Goal: Task Accomplishment & Management: Use online tool/utility

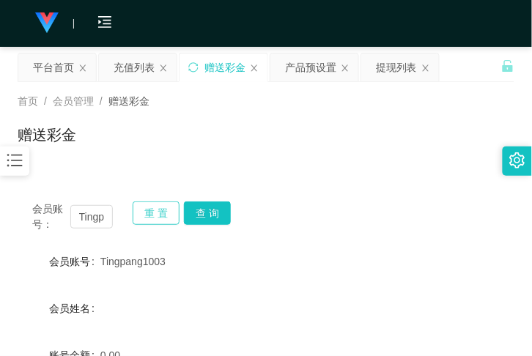
click at [169, 210] on button "重 置" at bounding box center [156, 213] width 47 height 23
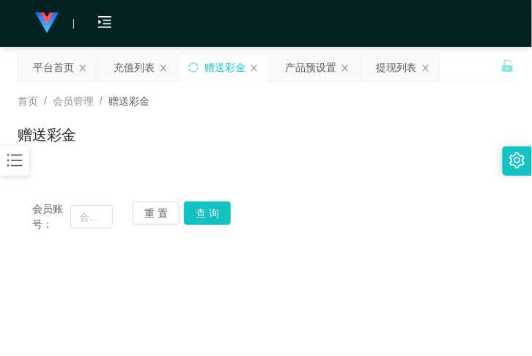
click at [92, 229] on div "会员账号：" at bounding box center [72, 217] width 81 height 31
click at [91, 228] on input "text" at bounding box center [91, 216] width 43 height 23
paste input "hahacool1314"
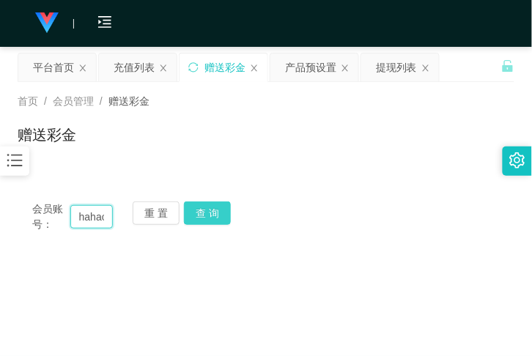
scroll to position [0, 38]
type input "hahacool1314"
click at [213, 203] on button "查 询" at bounding box center [207, 213] width 47 height 23
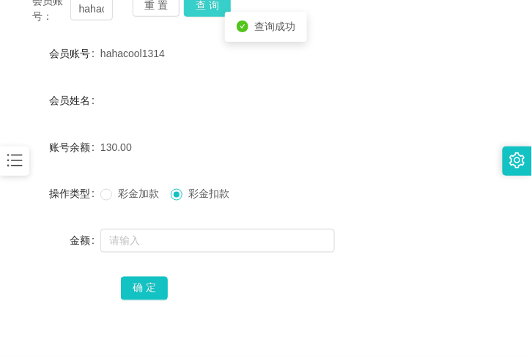
scroll to position [214, 0]
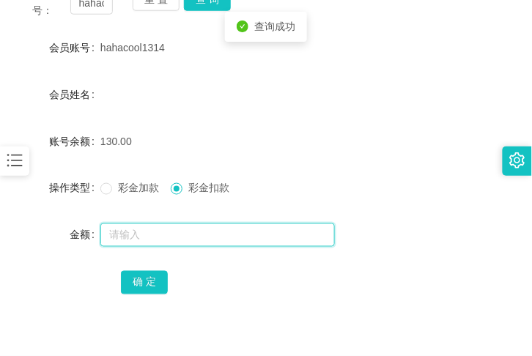
click at [202, 225] on input "text" at bounding box center [217, 235] width 235 height 23
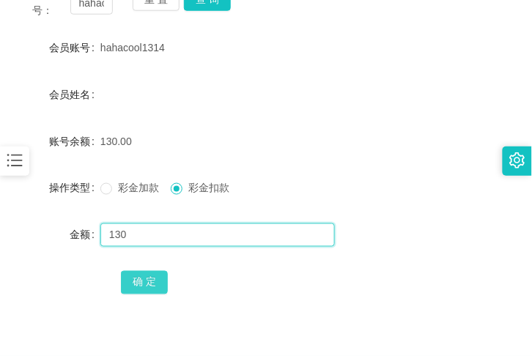
type input "130"
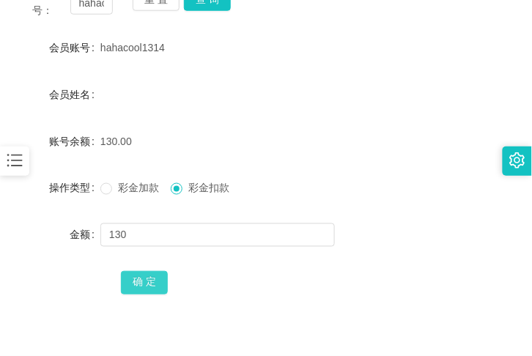
click at [155, 289] on button "确 定" at bounding box center [144, 282] width 47 height 23
